Goal: Task Accomplishment & Management: Use online tool/utility

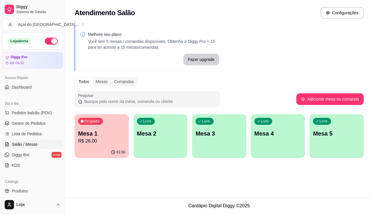
scroll to position [58, 0]
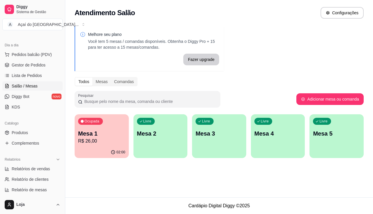
click at [149, 123] on div "Livre" at bounding box center [146, 121] width 18 height 7
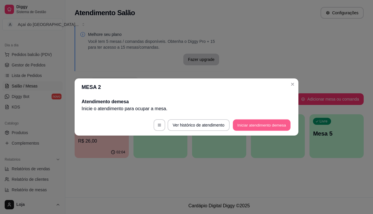
click at [245, 130] on button "Iniciar atendimento de mesa" at bounding box center [262, 124] width 58 height 11
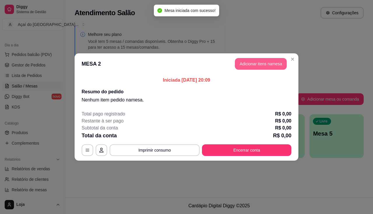
click at [256, 68] on button "Adicionar itens na mesa" at bounding box center [261, 64] width 52 height 12
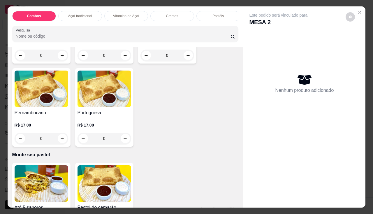
scroll to position [1164, 0]
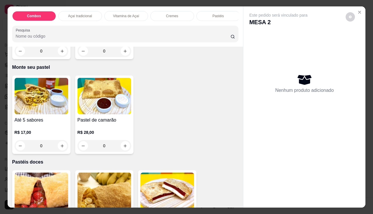
click at [44, 123] on h4 "Até 5 sabores" at bounding box center [42, 119] width 54 height 7
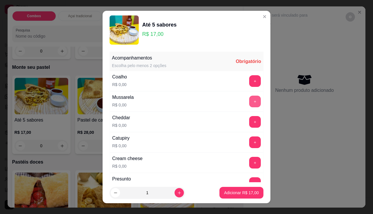
click at [249, 101] on button "+" at bounding box center [255, 101] width 12 height 12
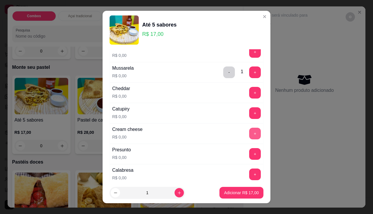
scroll to position [58, 0]
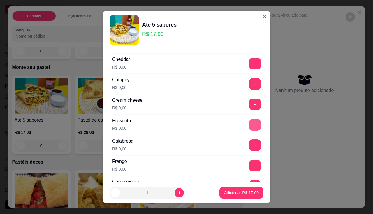
click at [249, 122] on button "+" at bounding box center [255, 125] width 12 height 12
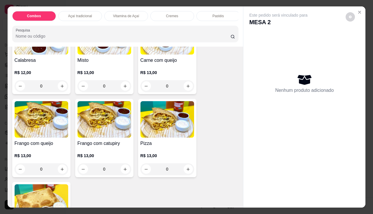
scroll to position [757, 0]
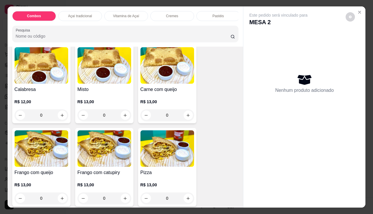
click at [106, 88] on h4 "Misto" at bounding box center [104, 89] width 54 height 7
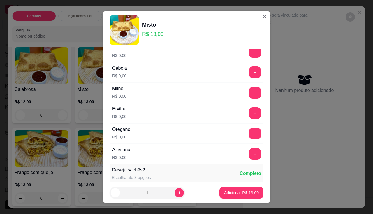
scroll to position [87, 0]
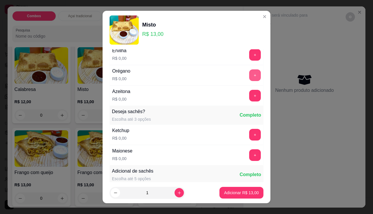
click at [249, 76] on button "+" at bounding box center [255, 75] width 12 height 12
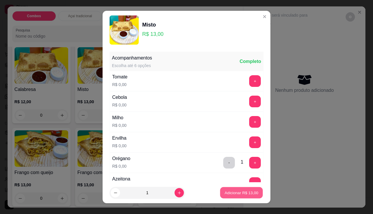
click at [225, 193] on p "Adicionar R$ 13,00" at bounding box center [241, 193] width 34 height 6
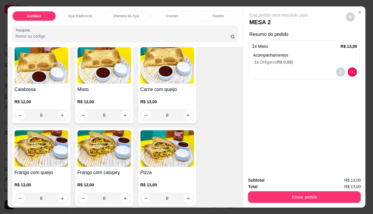
click at [97, 162] on img at bounding box center [104, 148] width 54 height 36
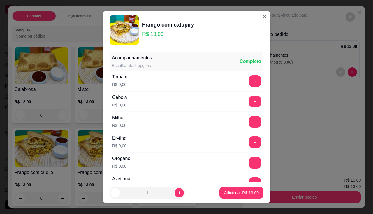
click at [242, 74] on div "Tomate R$ 0,00 +" at bounding box center [186, 81] width 154 height 20
click at [249, 83] on button "+" at bounding box center [254, 80] width 11 height 11
click at [249, 101] on button "+" at bounding box center [255, 101] width 12 height 12
click at [249, 118] on button "+" at bounding box center [255, 122] width 12 height 12
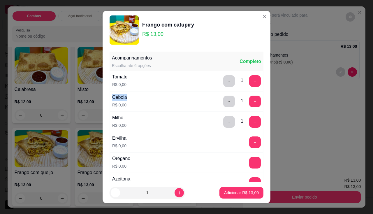
click at [244, 136] on div "Ervilha R$ 0,00 +" at bounding box center [186, 142] width 154 height 20
click at [249, 143] on button "+" at bounding box center [255, 142] width 12 height 12
click at [249, 160] on button "+" at bounding box center [255, 163] width 12 height 12
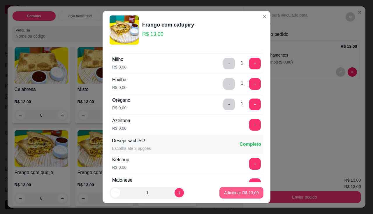
click at [236, 191] on p "Adicionar R$ 13,00" at bounding box center [241, 192] width 35 height 6
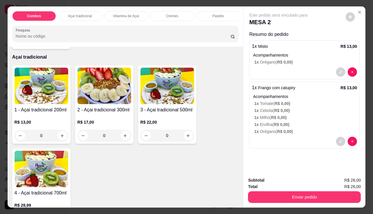
scroll to position [175, 0]
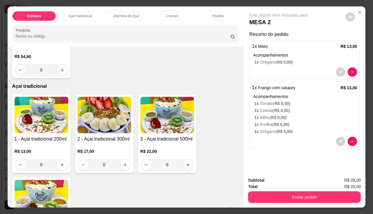
click at [36, 125] on img at bounding box center [42, 115] width 54 height 36
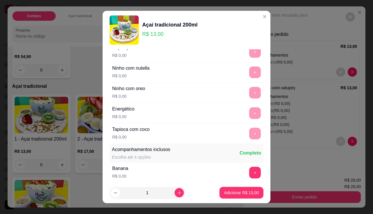
scroll to position [87, 0]
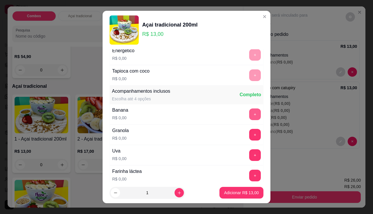
click at [249, 117] on button "+" at bounding box center [255, 114] width 12 height 12
click at [249, 137] on button "+" at bounding box center [254, 134] width 11 height 11
click at [238, 191] on p "Adicionar R$ 13,00" at bounding box center [241, 192] width 35 height 6
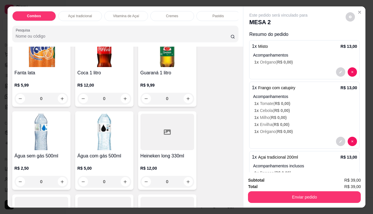
scroll to position [1834, 0]
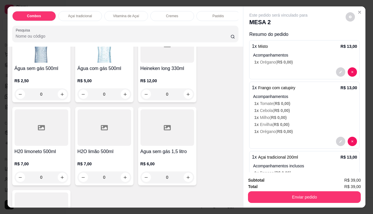
click at [92, 152] on h4 "H2O limão 500ml" at bounding box center [104, 151] width 54 height 7
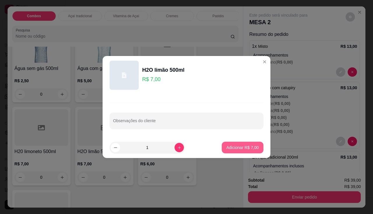
click at [246, 146] on p "Adicionar R$ 7,00" at bounding box center [242, 147] width 32 height 6
type input "1"
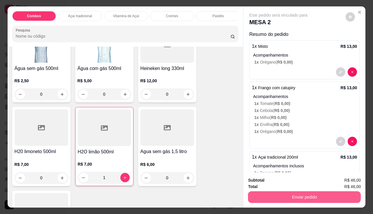
click at [279, 193] on button "Enviar pedido" at bounding box center [304, 197] width 113 height 12
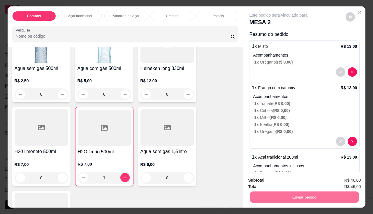
click at [341, 178] on button "Enviar pedido" at bounding box center [345, 180] width 33 height 11
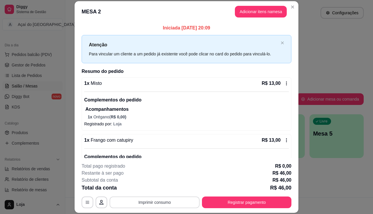
click at [169, 203] on button "Imprimir consumo" at bounding box center [154, 202] width 90 height 12
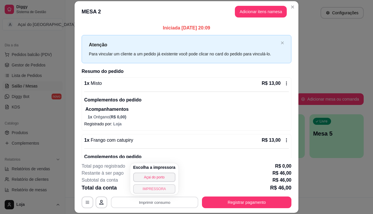
click at [158, 193] on div "Escolha a impressora Açai do porto IMPRESSORA" at bounding box center [154, 178] width 48 height 31
click at [158, 192] on button "IMPRESSORA" at bounding box center [154, 188] width 42 height 9
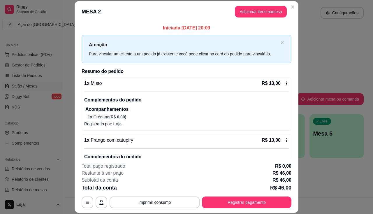
click at [229, 105] on div "Complementos do pedido Acompanhamentos 1 x Orégano ( R$ 0,00 )" at bounding box center [186, 105] width 204 height 28
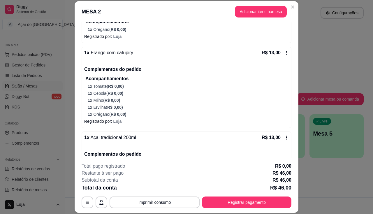
scroll to position [116, 0]
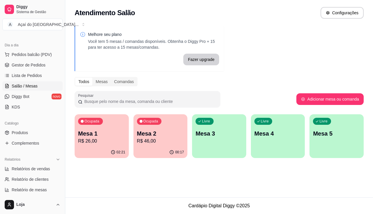
click at [154, 143] on p "R$ 46,00" at bounding box center [160, 140] width 47 height 7
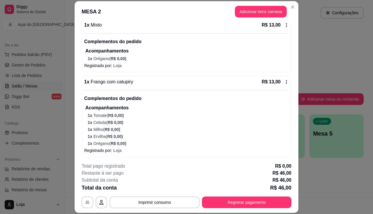
scroll to position [146, 0]
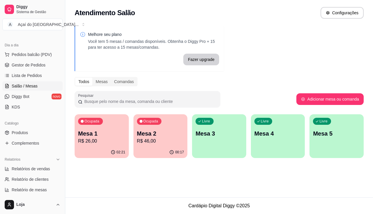
click at [207, 139] on div "Livre Mesa 3" at bounding box center [219, 132] width 54 height 37
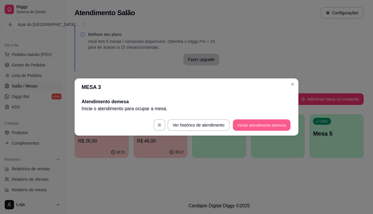
click at [273, 122] on button "Iniciar atendimento de mesa" at bounding box center [262, 124] width 58 height 11
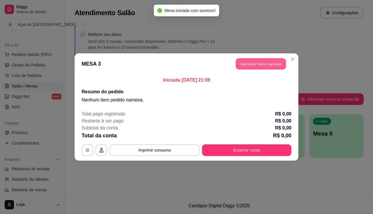
click at [265, 67] on button "Adicionar itens na mesa" at bounding box center [260, 63] width 50 height 11
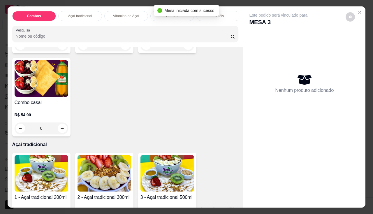
scroll to position [204, 0]
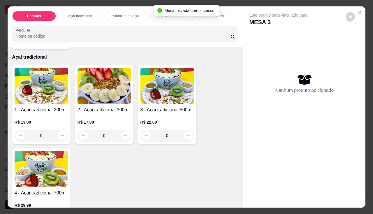
click at [174, 116] on div "R$ 22,00 0" at bounding box center [167, 127] width 54 height 28
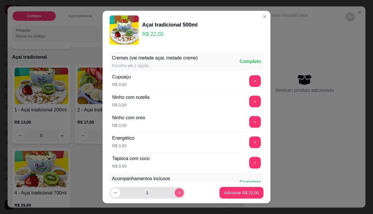
click at [177, 192] on icon "increase-product-quantity" at bounding box center [179, 192] width 4 height 4
type input "2"
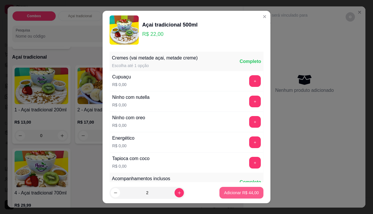
click at [251, 194] on button "Adicionar R$ 44,00" at bounding box center [241, 193] width 44 height 12
type input "2"
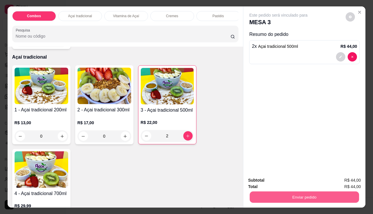
click at [280, 194] on button "Enviar pedido" at bounding box center [303, 196] width 109 height 11
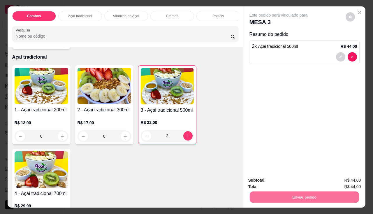
click at [355, 181] on button "Enviar pedido" at bounding box center [345, 180] width 32 height 11
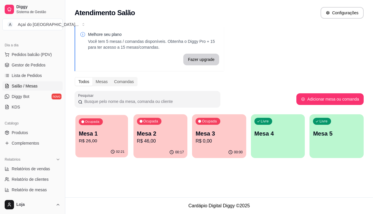
click at [105, 143] on p "R$ 26,00" at bounding box center [102, 140] width 46 height 7
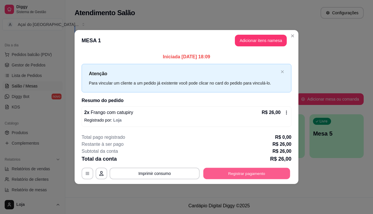
click at [236, 174] on button "Registrar pagamento" at bounding box center [246, 172] width 87 height 11
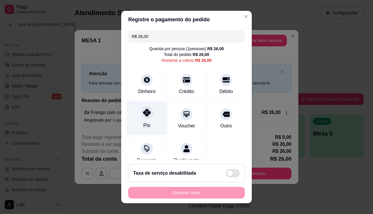
click at [148, 113] on div at bounding box center [146, 112] width 13 height 13
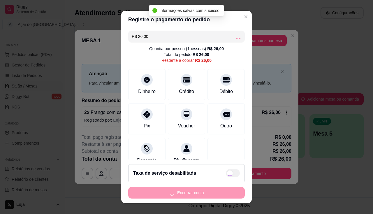
type input "R$ 0,00"
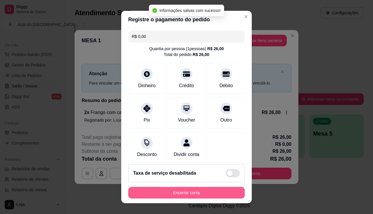
click at [194, 192] on button "Encerrar conta" at bounding box center [186, 193] width 116 height 12
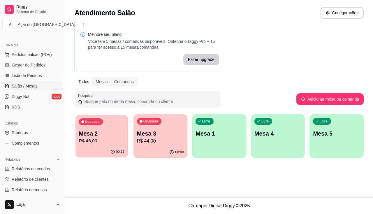
click at [116, 135] on p "Mesa 2" at bounding box center [102, 134] width 46 height 8
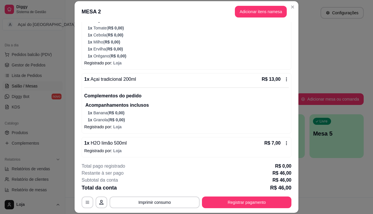
scroll to position [147, 0]
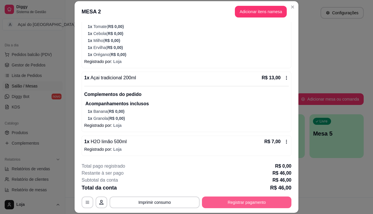
click at [231, 200] on button "Registrar pagamento" at bounding box center [246, 202] width 89 height 12
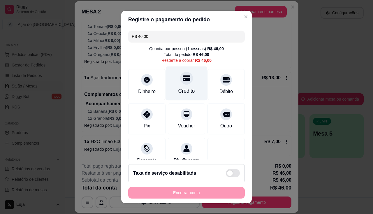
click at [188, 93] on div "Crédito" at bounding box center [186, 91] width 17 height 8
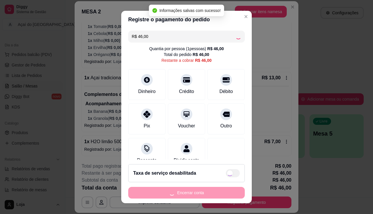
type input "R$ 0,00"
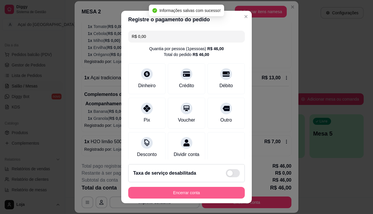
click at [199, 192] on button "Encerrar conta" at bounding box center [186, 193] width 116 height 12
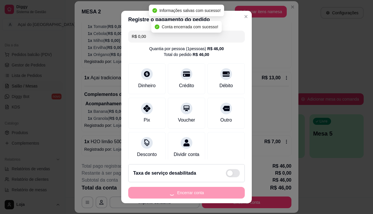
scroll to position [0, 0]
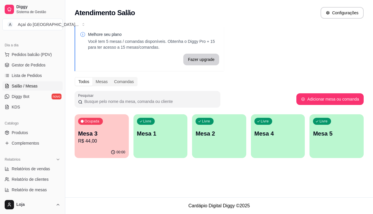
click at [87, 136] on p "Mesa 3" at bounding box center [101, 133] width 47 height 8
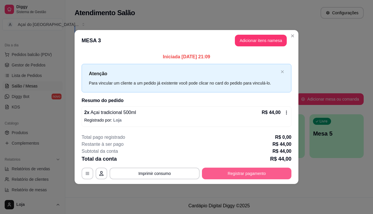
click at [220, 176] on button "Registrar pagamento" at bounding box center [246, 173] width 89 height 12
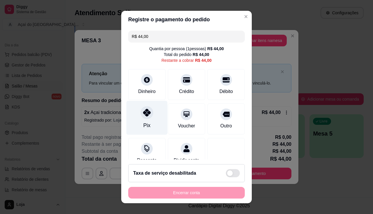
click at [144, 116] on icon at bounding box center [147, 113] width 8 height 8
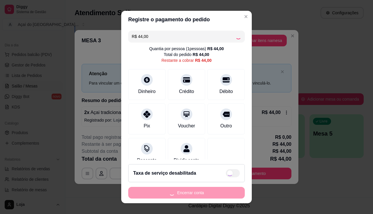
type input "R$ 0,00"
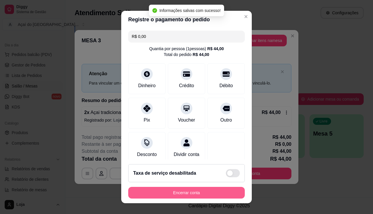
click at [182, 191] on button "Encerrar conta" at bounding box center [186, 193] width 116 height 12
